Goal: Task Accomplishment & Management: Use online tool/utility

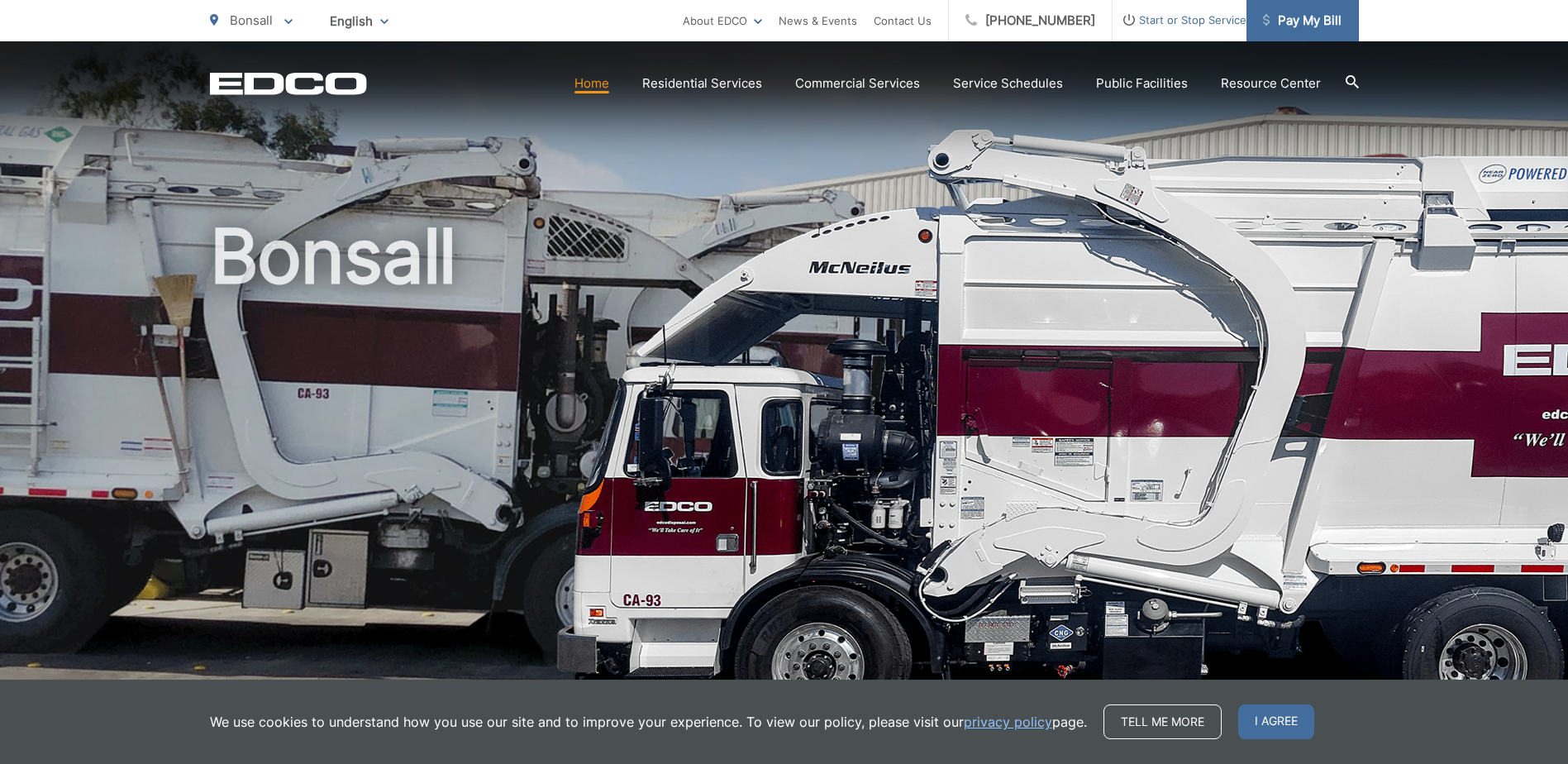
click at [1301, 24] on span "Pay My Bill" at bounding box center [1301, 20] width 78 height 20
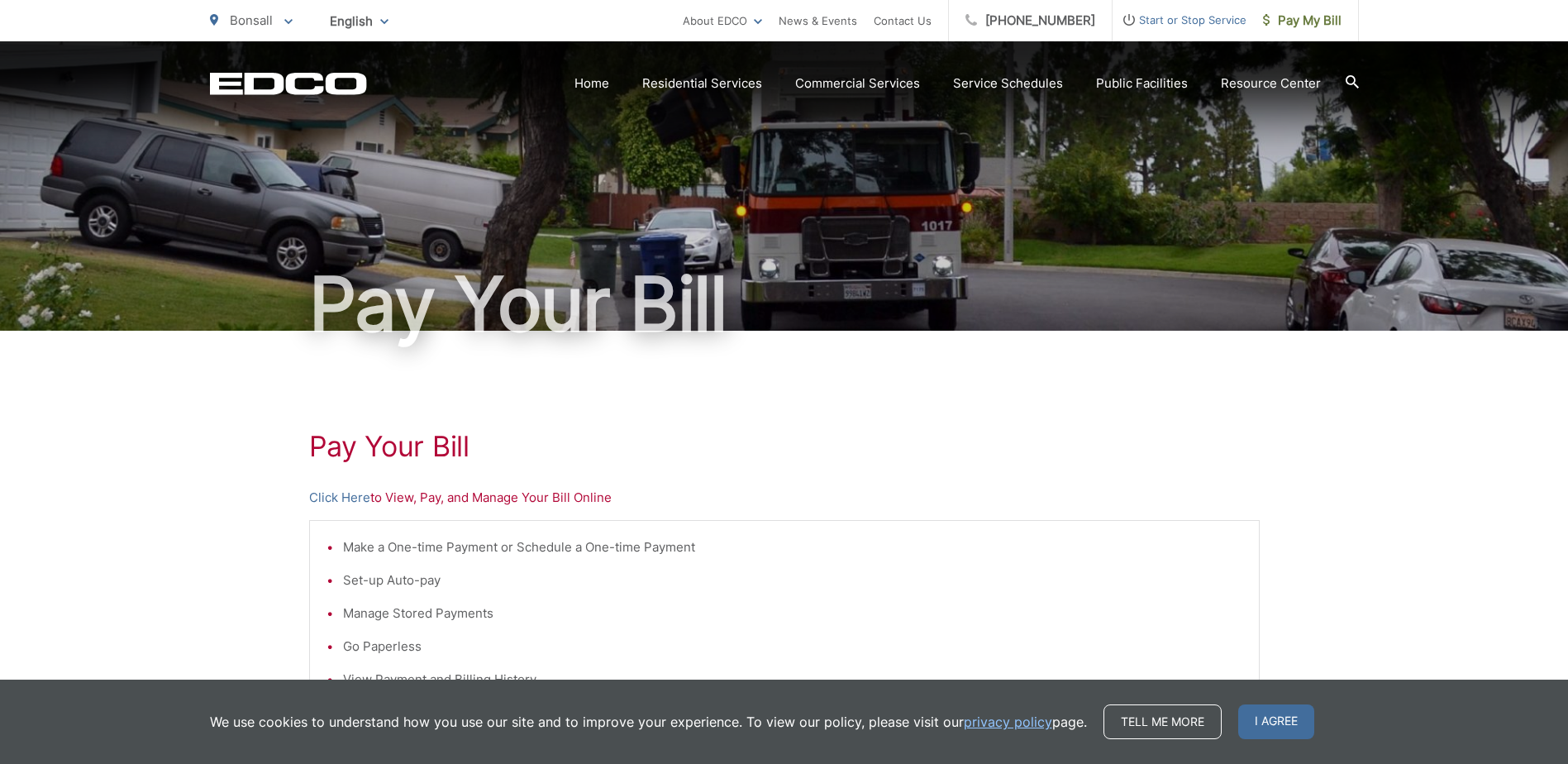
scroll to position [331, 0]
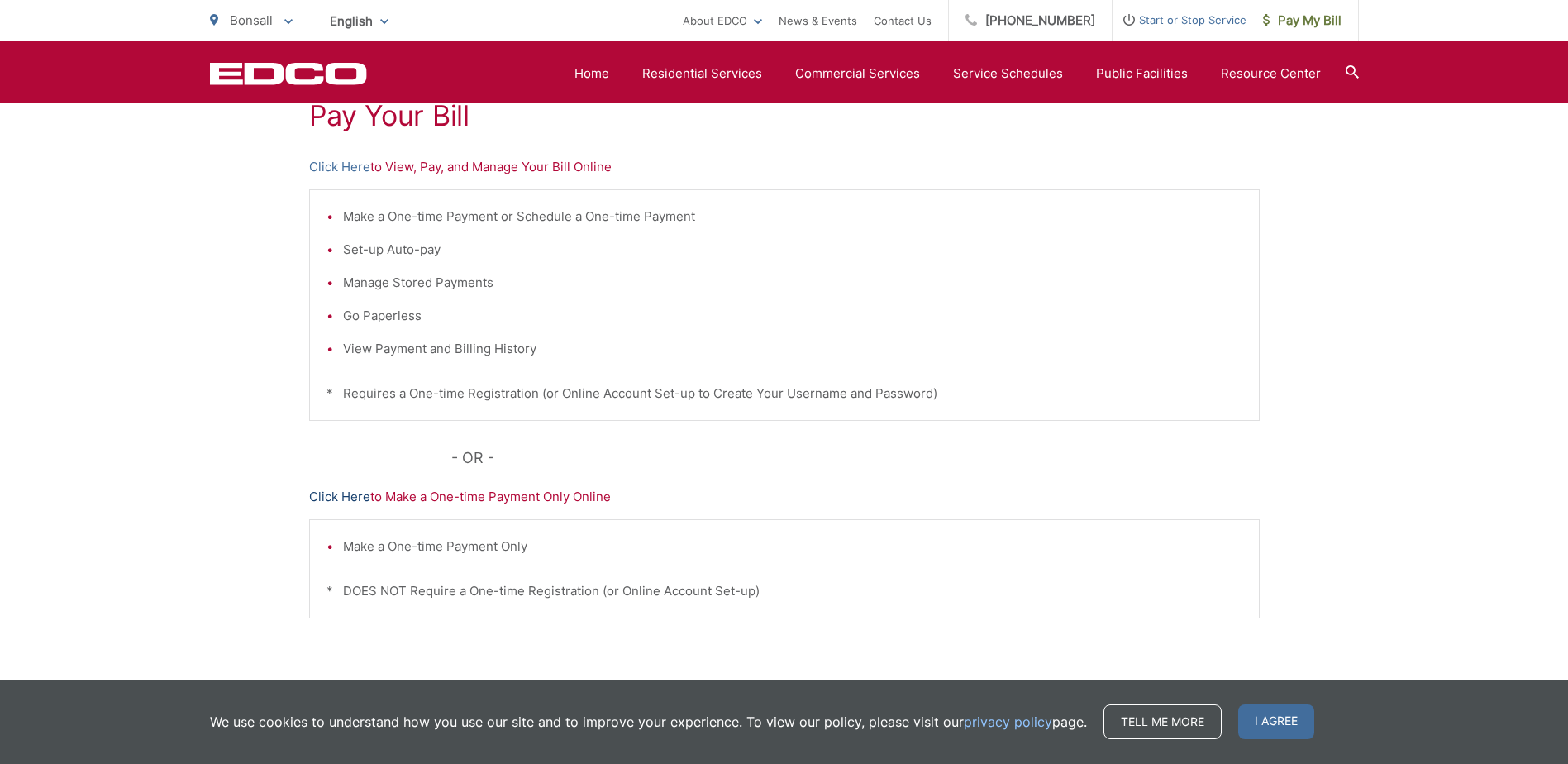
click at [346, 496] on link "Click Here" at bounding box center [340, 496] width 62 height 20
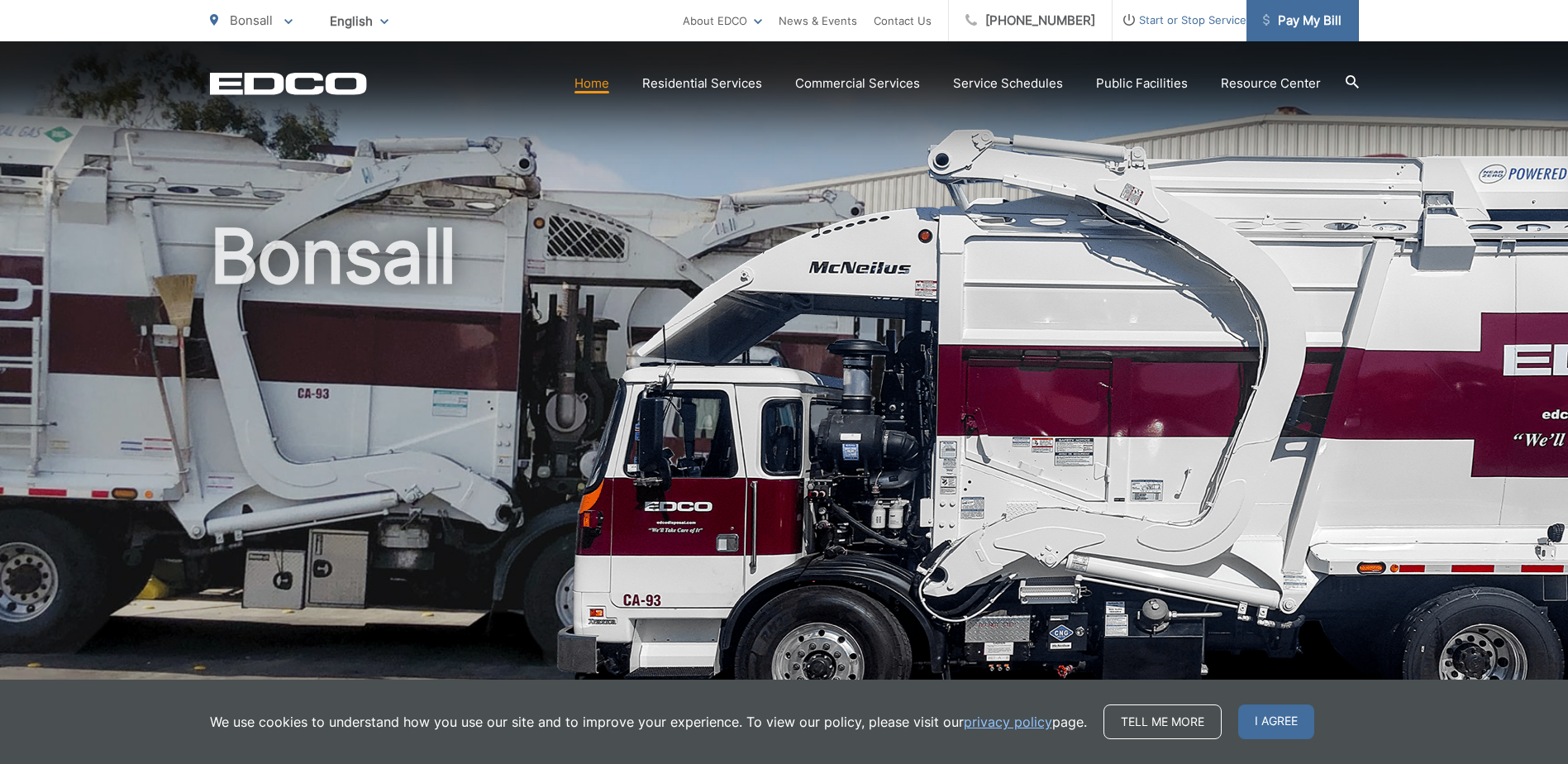
click at [1323, 20] on span "Pay My Bill" at bounding box center [1301, 20] width 78 height 20
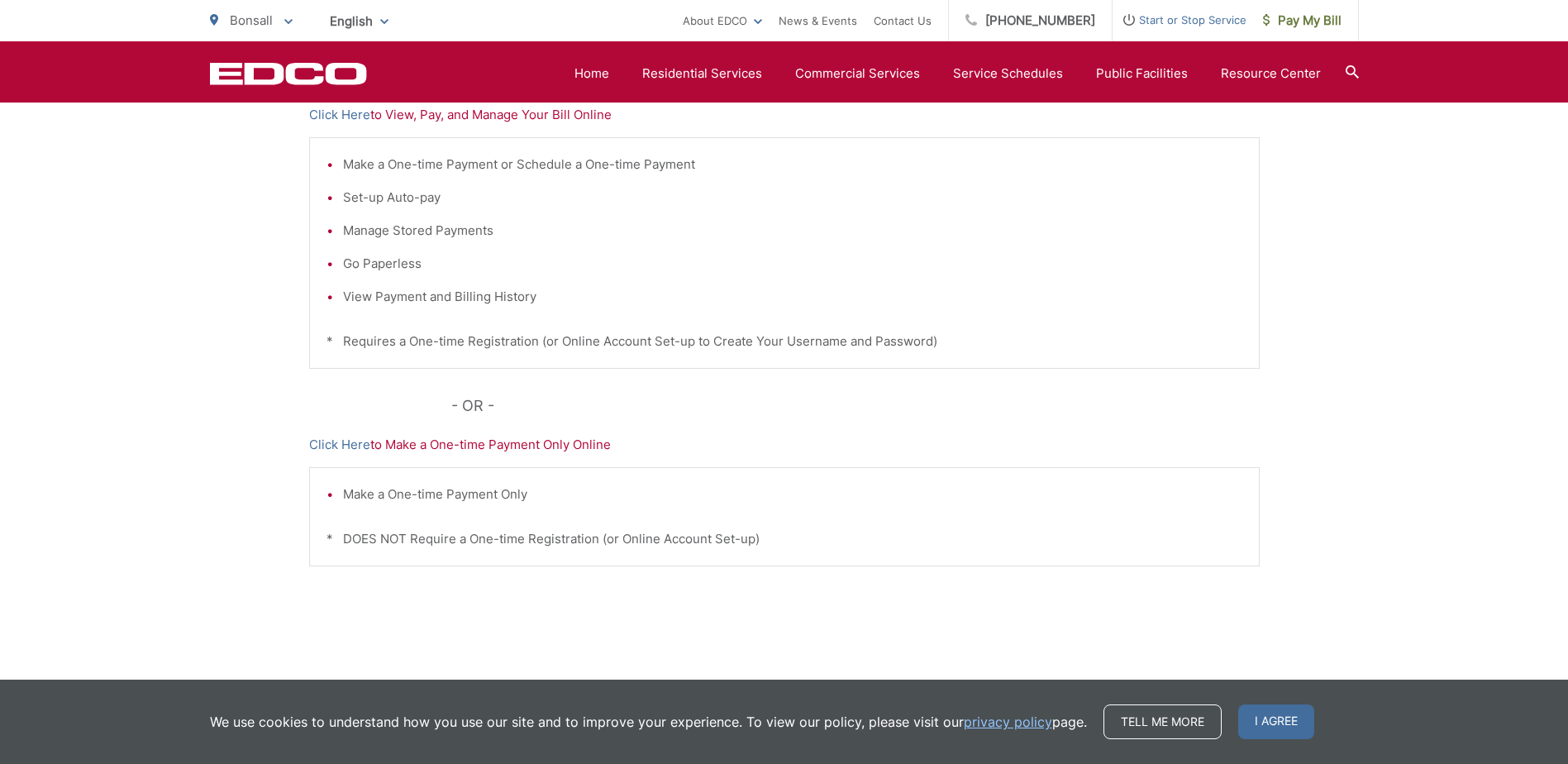
scroll to position [412, 0]
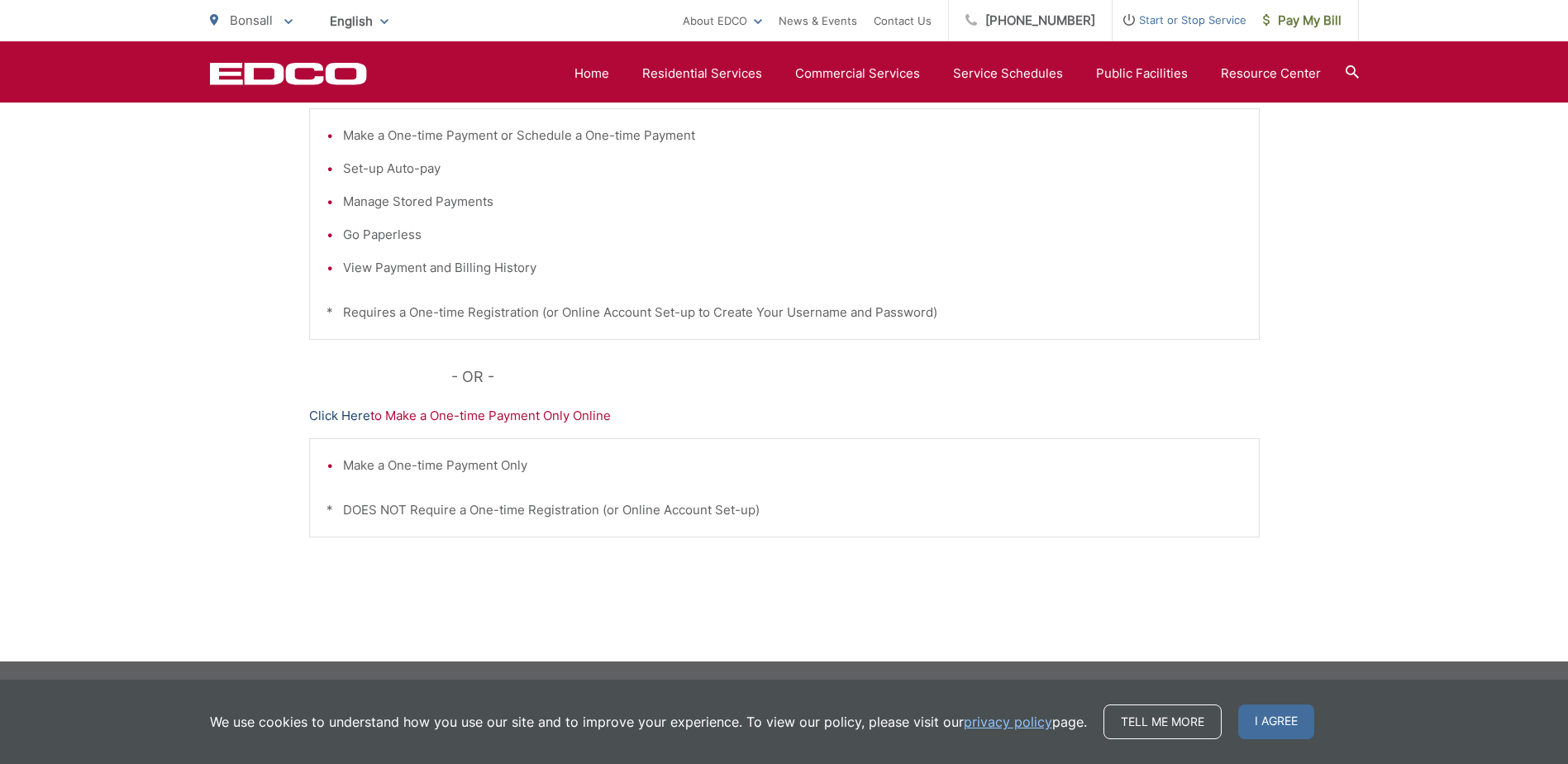
click at [333, 415] on link "Click Here" at bounding box center [340, 415] width 62 height 20
